Goal: Information Seeking & Learning: Learn about a topic

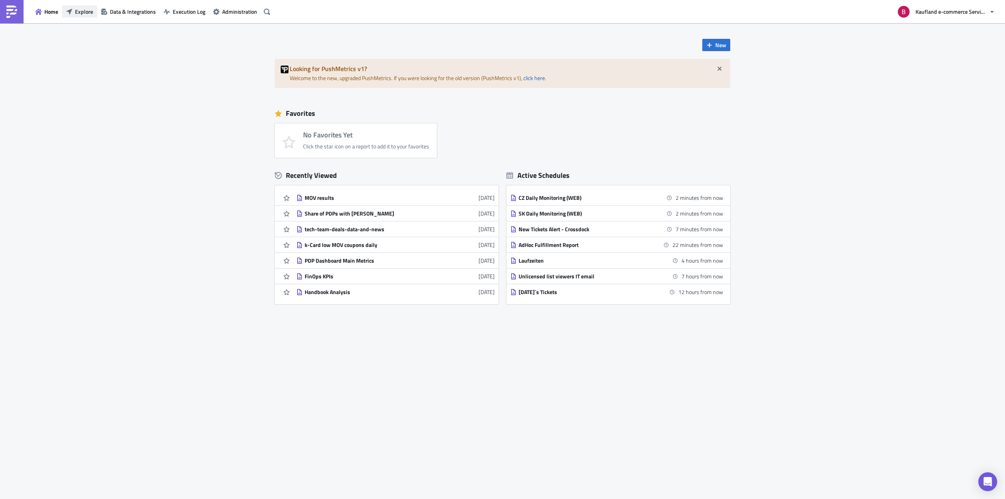
click at [90, 15] on span "Explore" at bounding box center [84, 11] width 18 height 8
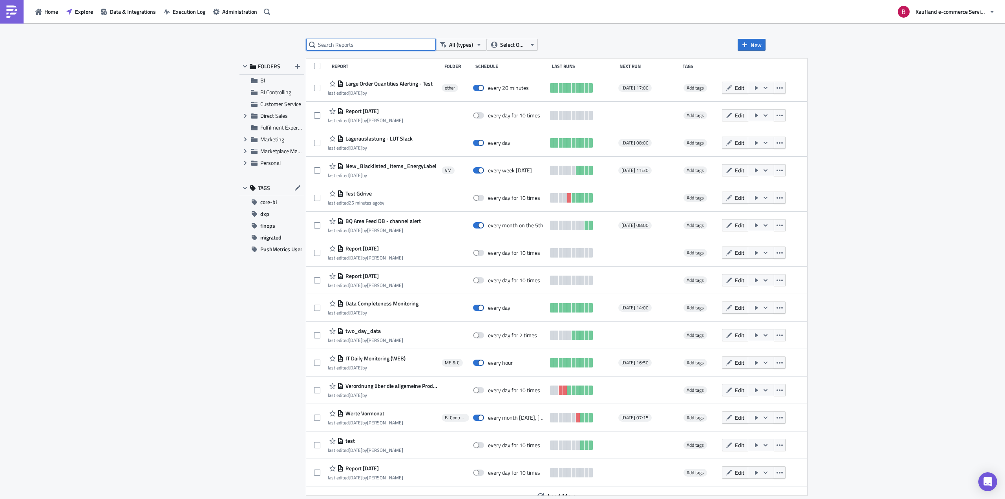
click at [364, 47] on input "text" at bounding box center [371, 45] width 130 height 12
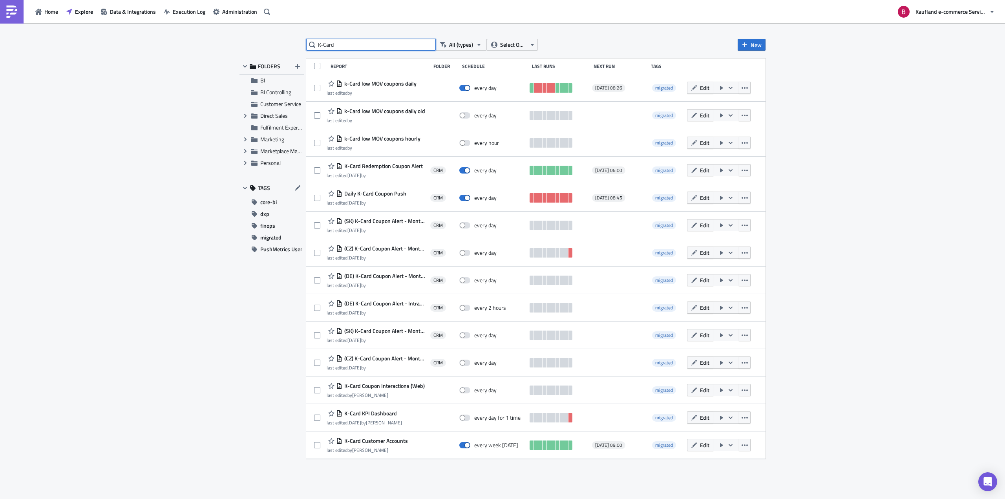
type input "K-Card"
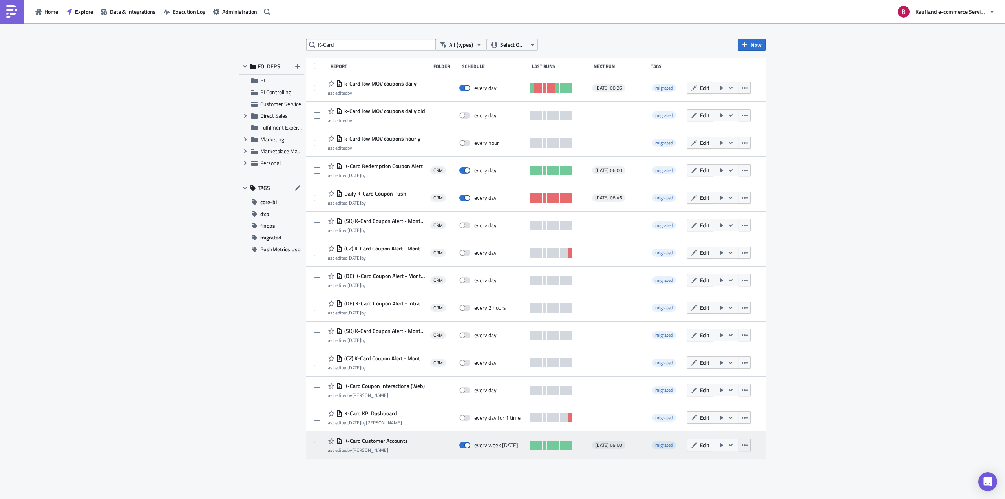
drag, startPoint x: 402, startPoint y: 442, endPoint x: 746, endPoint y: 446, distance: 343.9
click at [746, 446] on icon "button" at bounding box center [744, 445] width 6 height 6
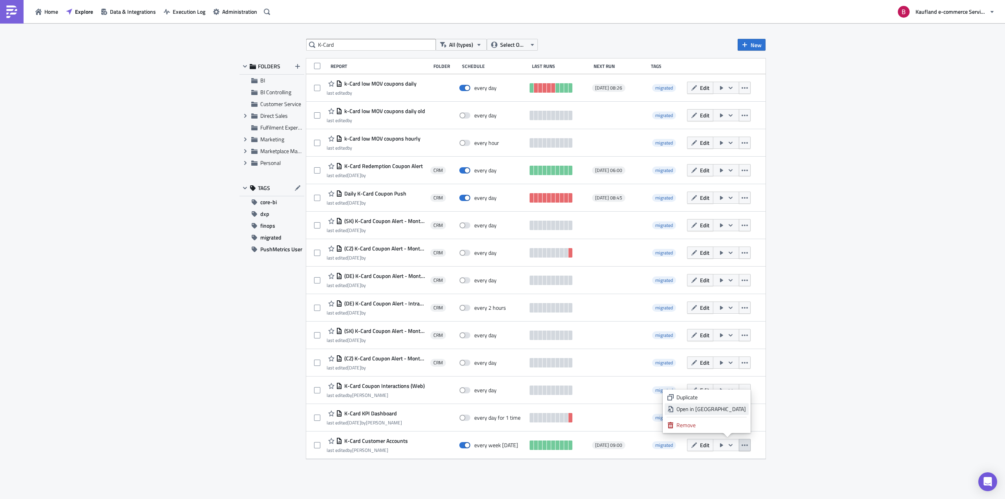
click at [739, 413] on link "Open in New Tab" at bounding box center [707, 409] width 84 height 12
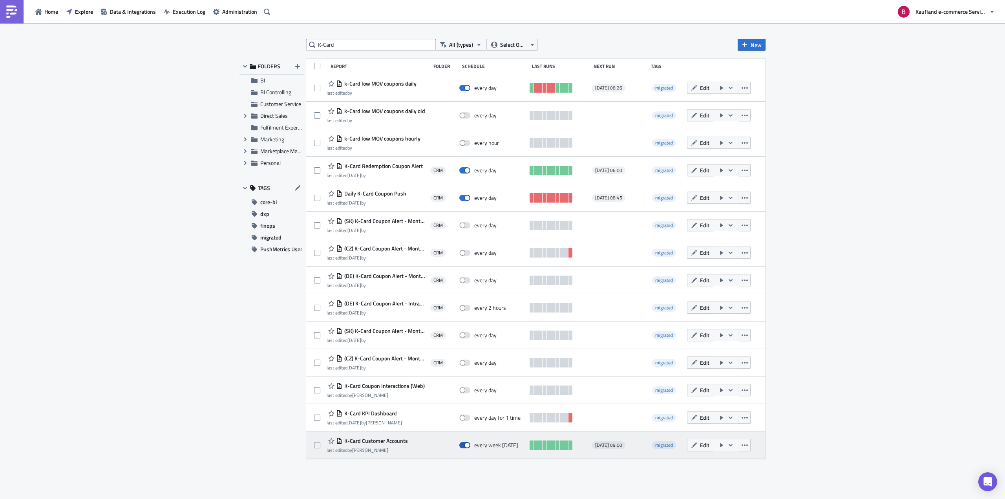
click at [466, 445] on span at bounding box center [464, 445] width 11 height 6
click at [466, 445] on input "checkbox" at bounding box center [463, 445] width 5 height 5
checkbox input "false"
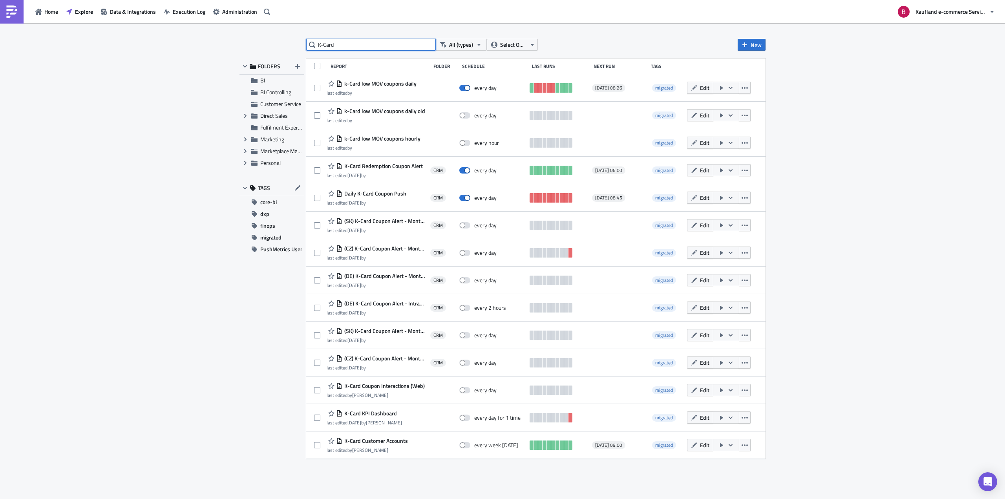
click at [324, 46] on input "K-Card" at bounding box center [371, 45] width 130 height 12
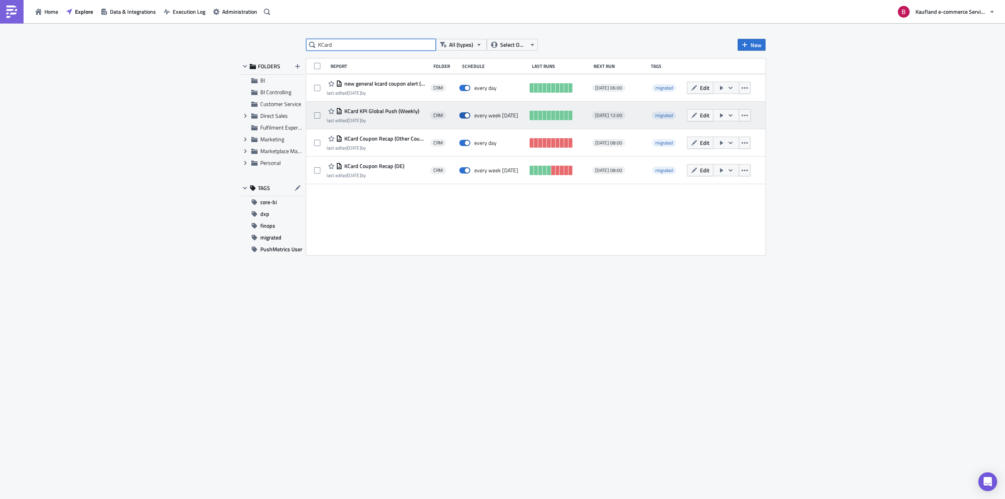
type input "KCard"
click at [463, 117] on span at bounding box center [464, 115] width 11 height 6
click at [463, 117] on input "checkbox" at bounding box center [463, 115] width 5 height 5
checkbox input "false"
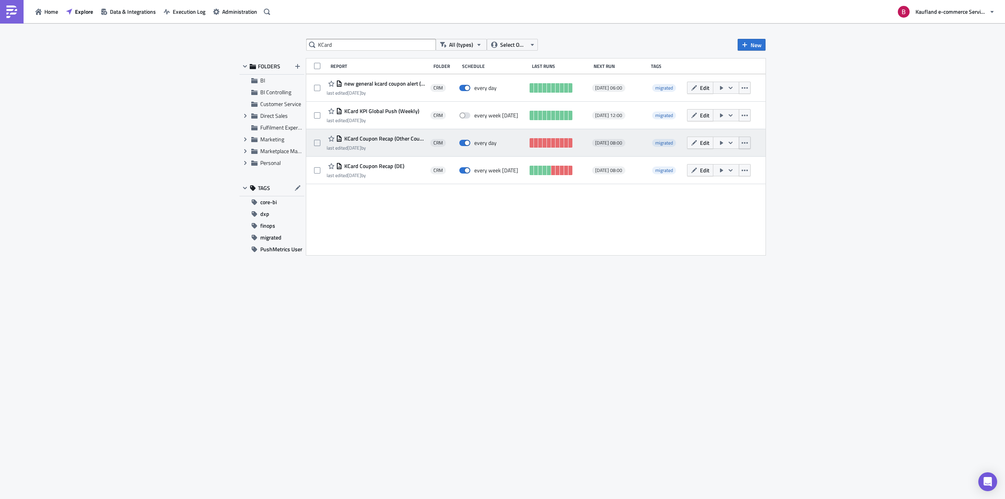
click at [745, 143] on icon "button" at bounding box center [744, 143] width 6 height 2
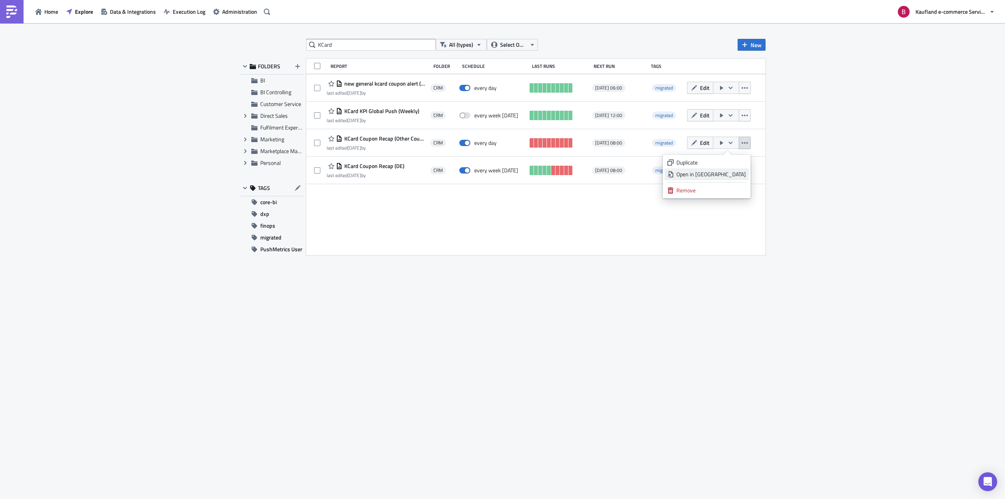
click at [738, 173] on div "Open in New Tab" at bounding box center [710, 174] width 69 height 8
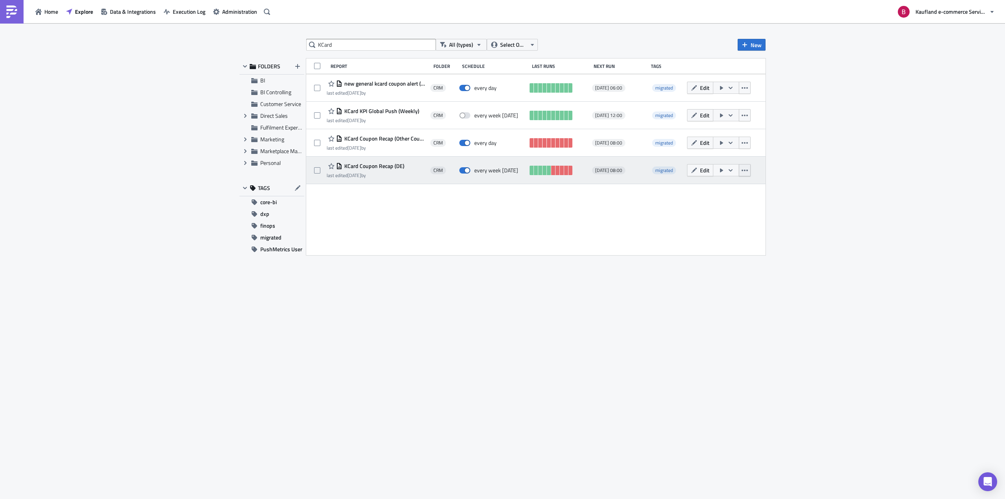
click at [748, 170] on button "button" at bounding box center [745, 170] width 12 height 12
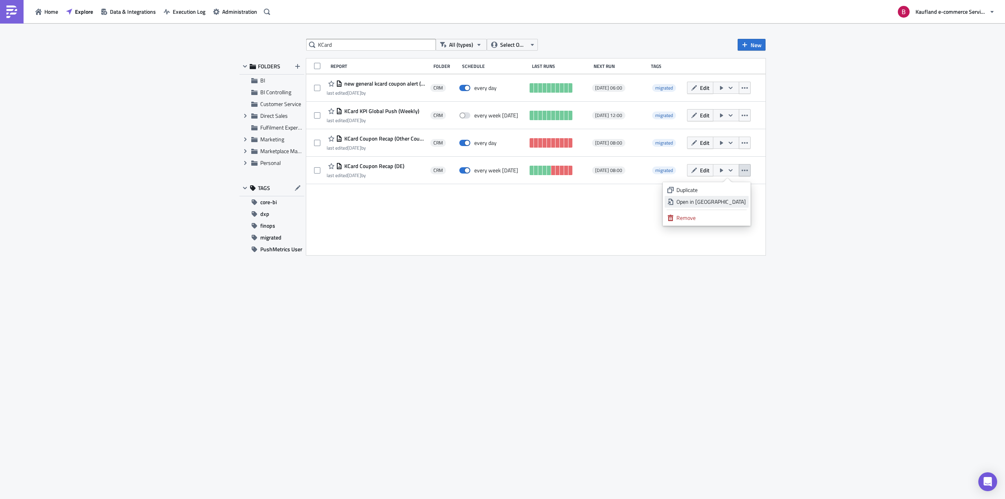
click at [721, 199] on div "Open in New Tab" at bounding box center [710, 202] width 69 height 8
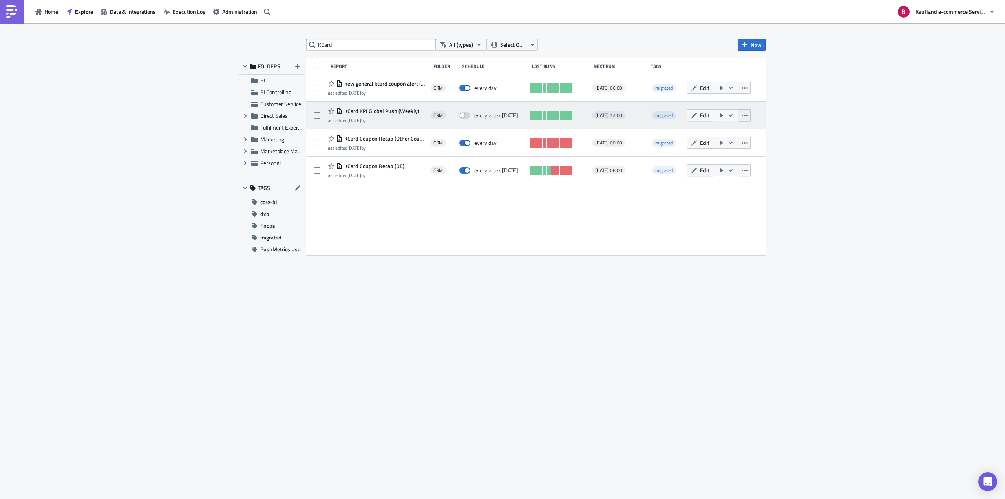
click at [750, 117] on button "button" at bounding box center [745, 115] width 12 height 12
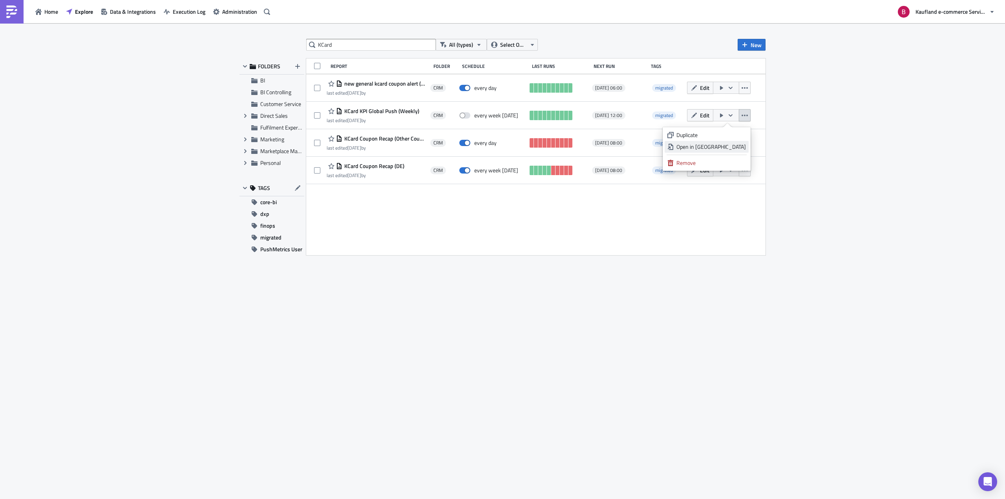
click at [741, 147] on div "Open in New Tab" at bounding box center [710, 147] width 69 height 8
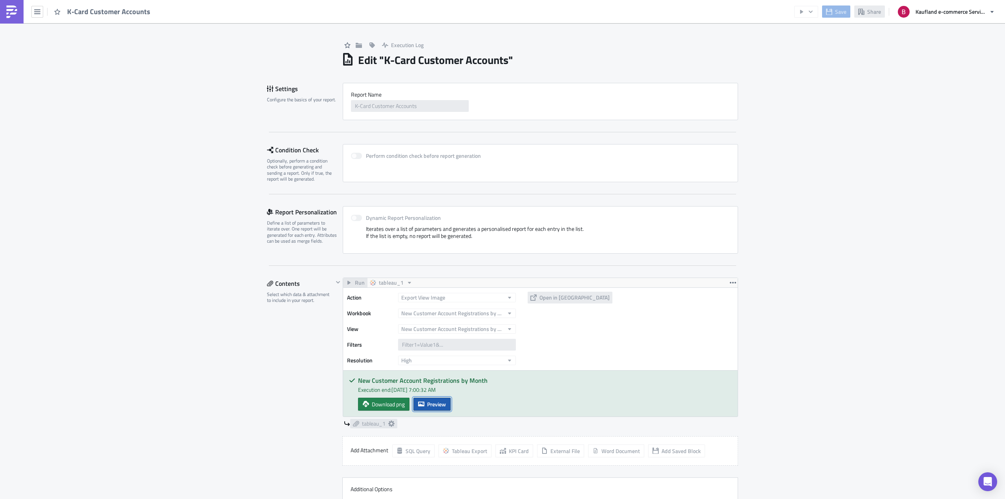
click at [429, 408] on button "Preview" at bounding box center [431, 404] width 37 height 13
click at [787, 82] on body "K-Card Customer Accounts Save Share Kaufland e-commerce Services GmbH & Co. KG …" at bounding box center [502, 250] width 1005 height 500
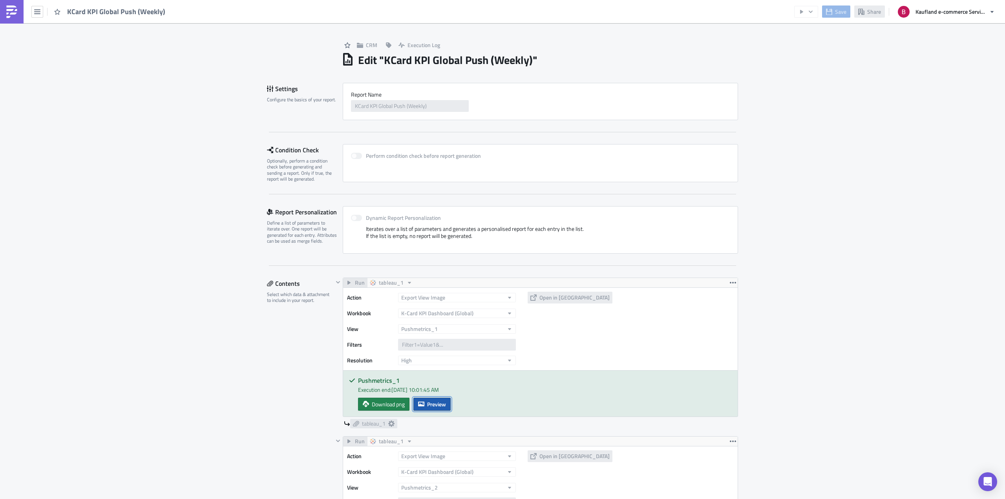
click at [429, 398] on button "Preview" at bounding box center [431, 404] width 37 height 13
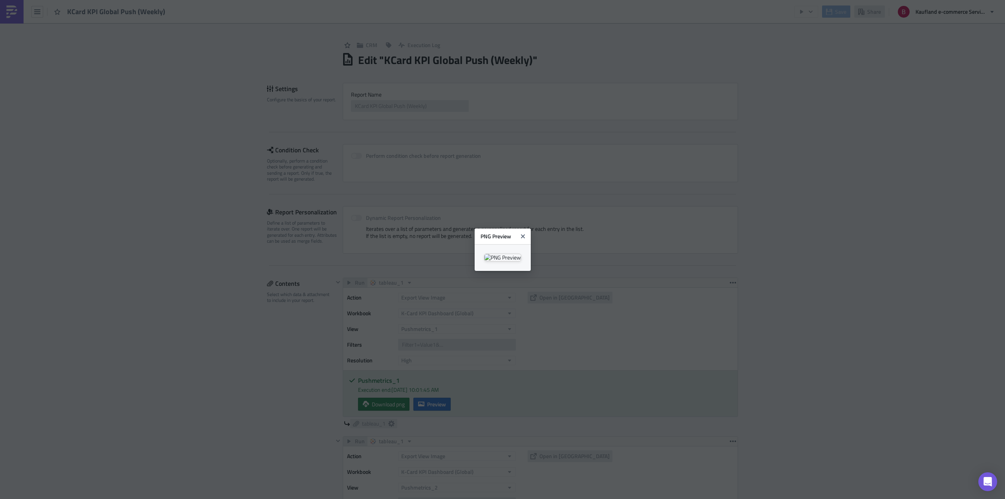
click at [860, 223] on body "KCard KPI Global Push (Weekly) Save Share Kaufland e-commerce Services GmbH & C…" at bounding box center [502, 250] width 1005 height 500
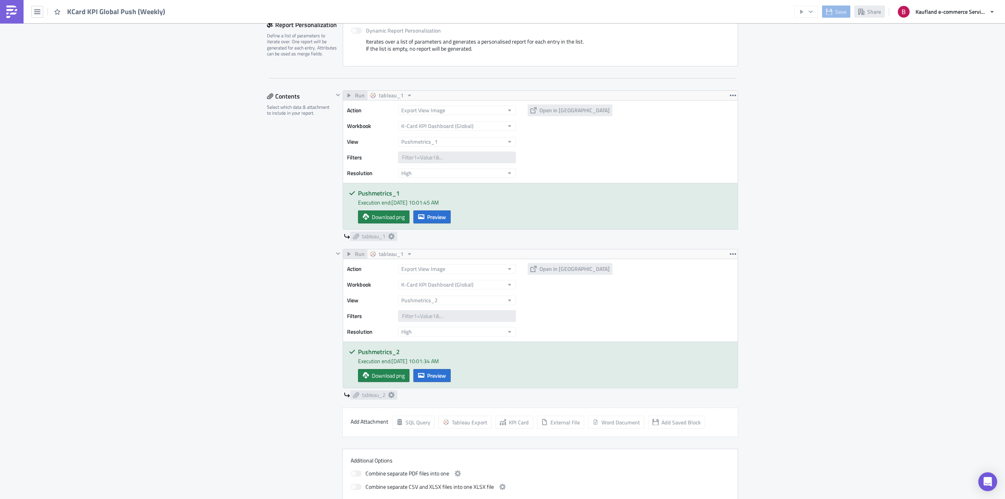
scroll to position [236, 0]
